Goal: Find specific page/section: Find specific page/section

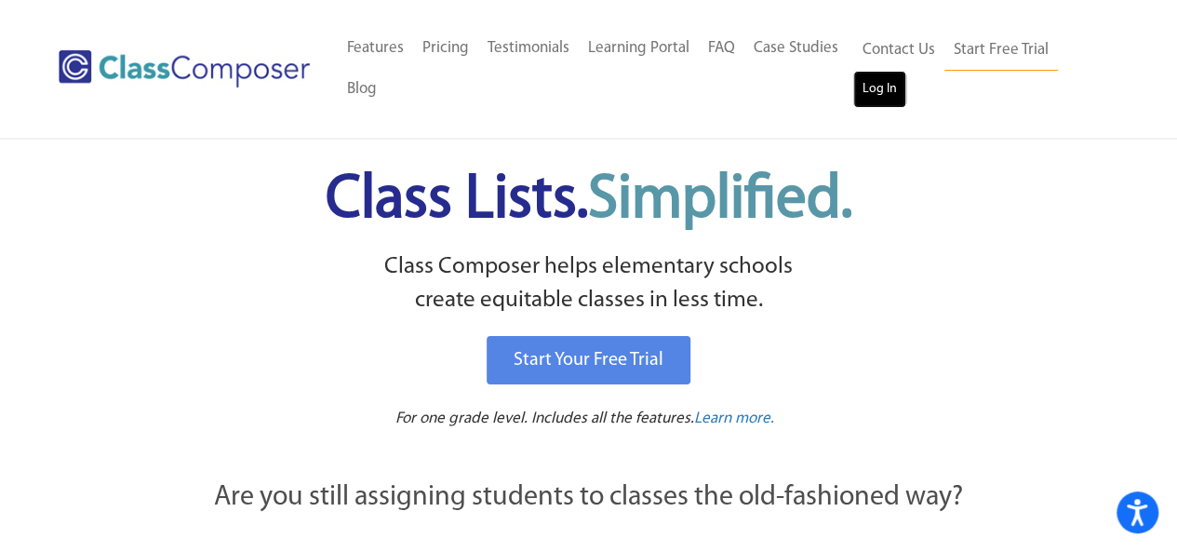
click at [878, 89] on link "Log In" at bounding box center [879, 89] width 53 height 37
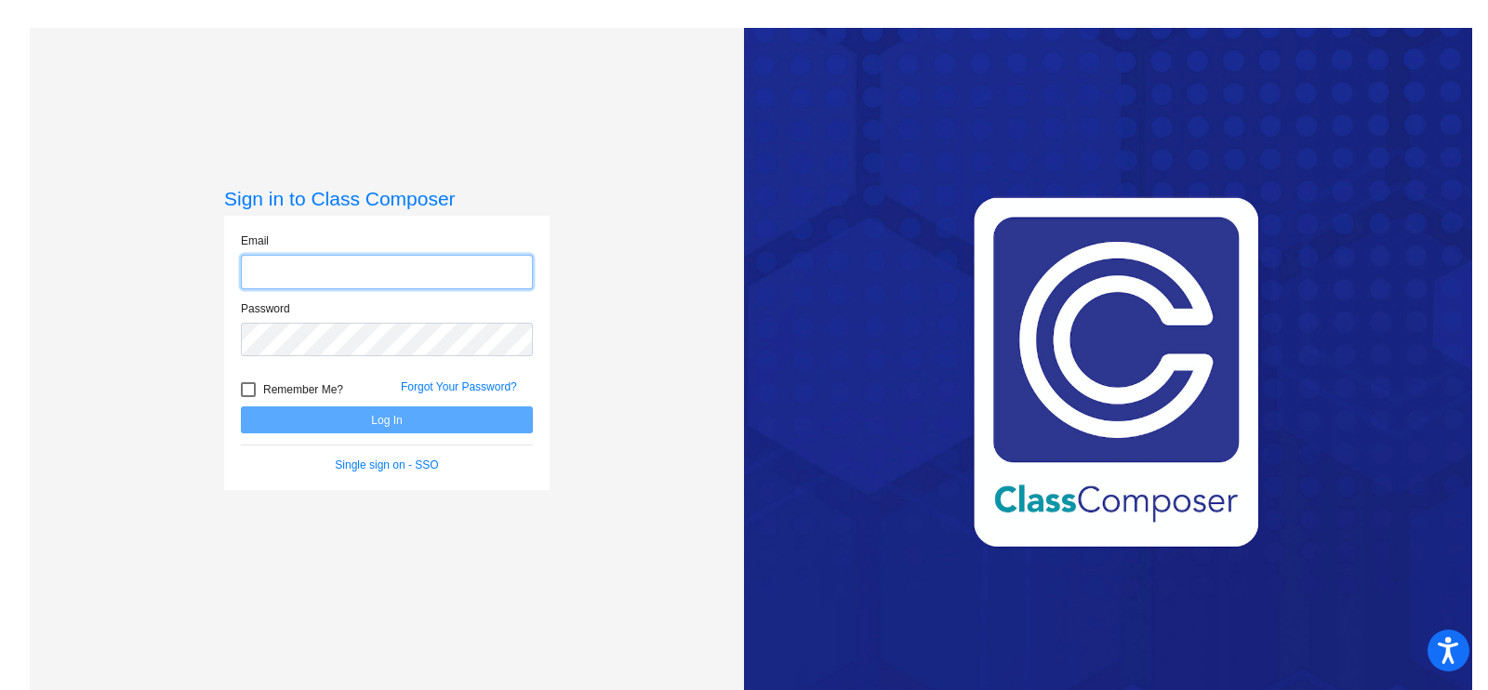
type input "rodanoa@harrisontwp.k12.nj.us"
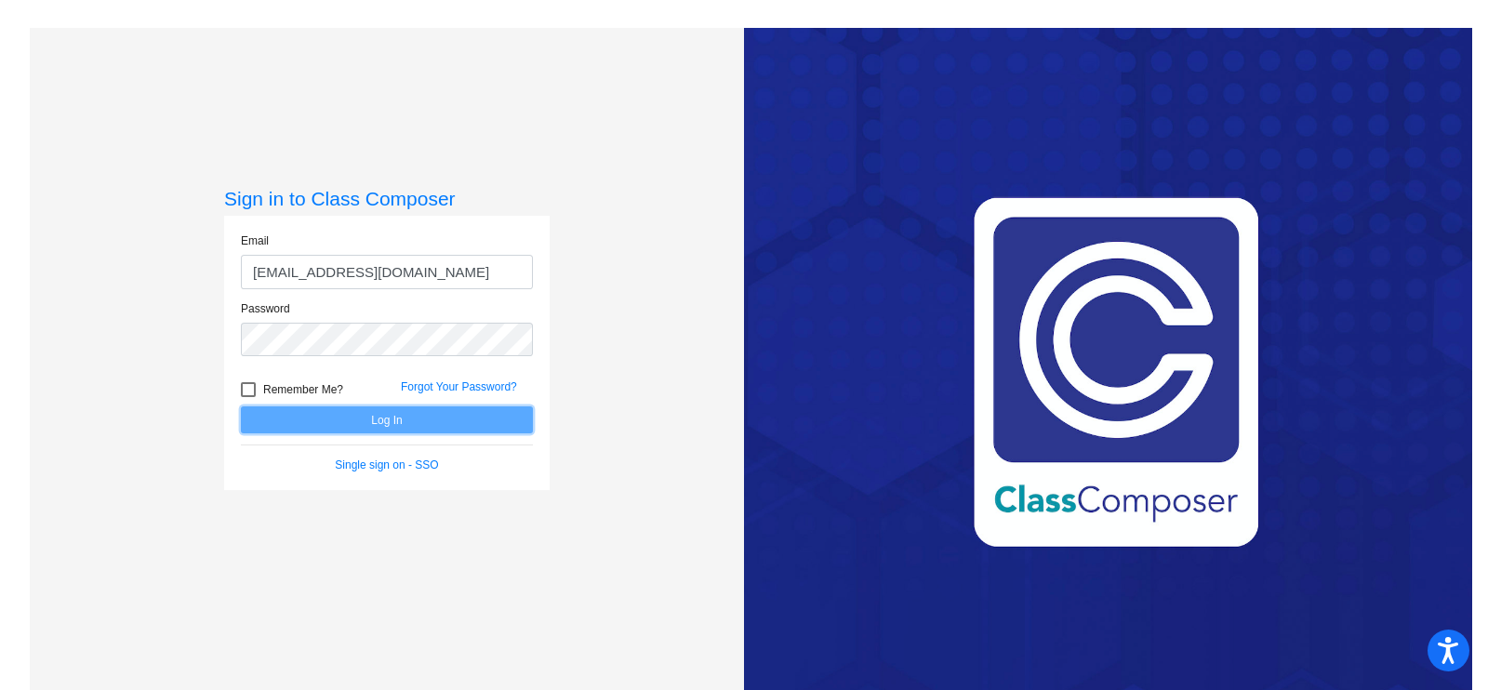
click at [356, 413] on button "Log In" at bounding box center [387, 419] width 292 height 27
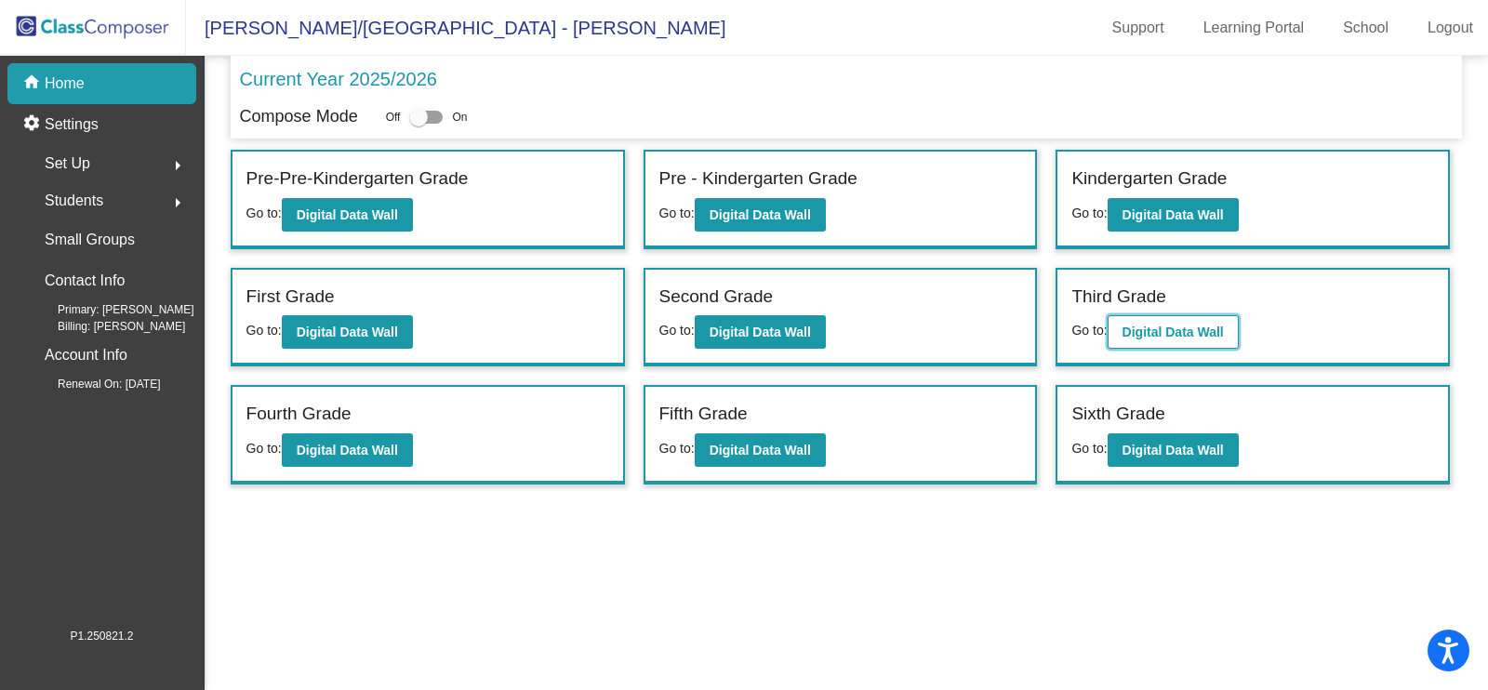
click at [1191, 335] on b "Digital Data Wall" at bounding box center [1173, 332] width 101 height 15
